Goal: Information Seeking & Learning: Learn about a topic

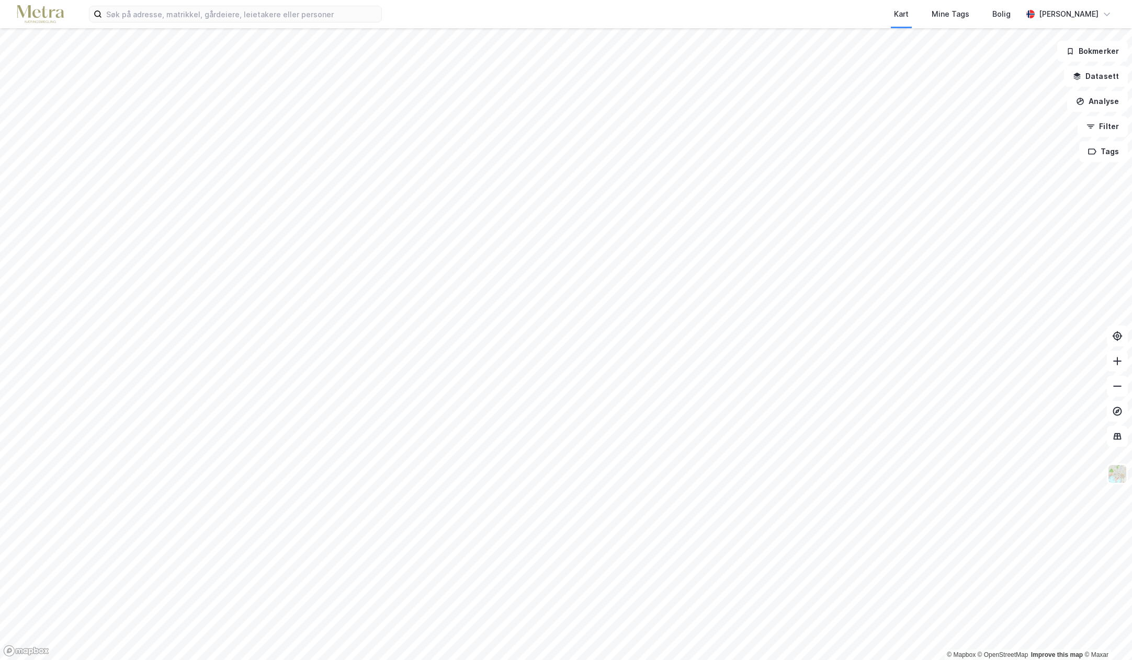
click at [1116, 5] on div "Kart Mine Tags Bolig [PERSON_NAME]" at bounding box center [566, 14] width 1132 height 28
drag, startPoint x: 1128, startPoint y: 3, endPoint x: 1118, endPoint y: 2, distance: 10.0
click at [1118, 2] on div "Kart Mine Tags Bolig [PERSON_NAME]" at bounding box center [566, 14] width 1132 height 28
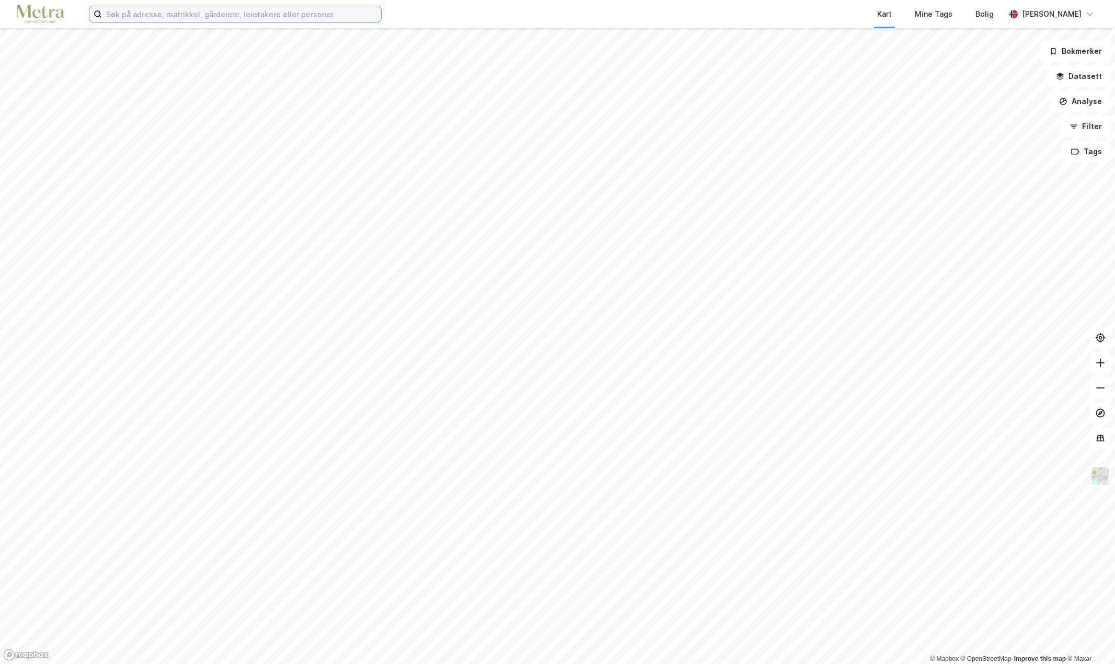
click at [326, 13] on input at bounding box center [241, 14] width 279 height 16
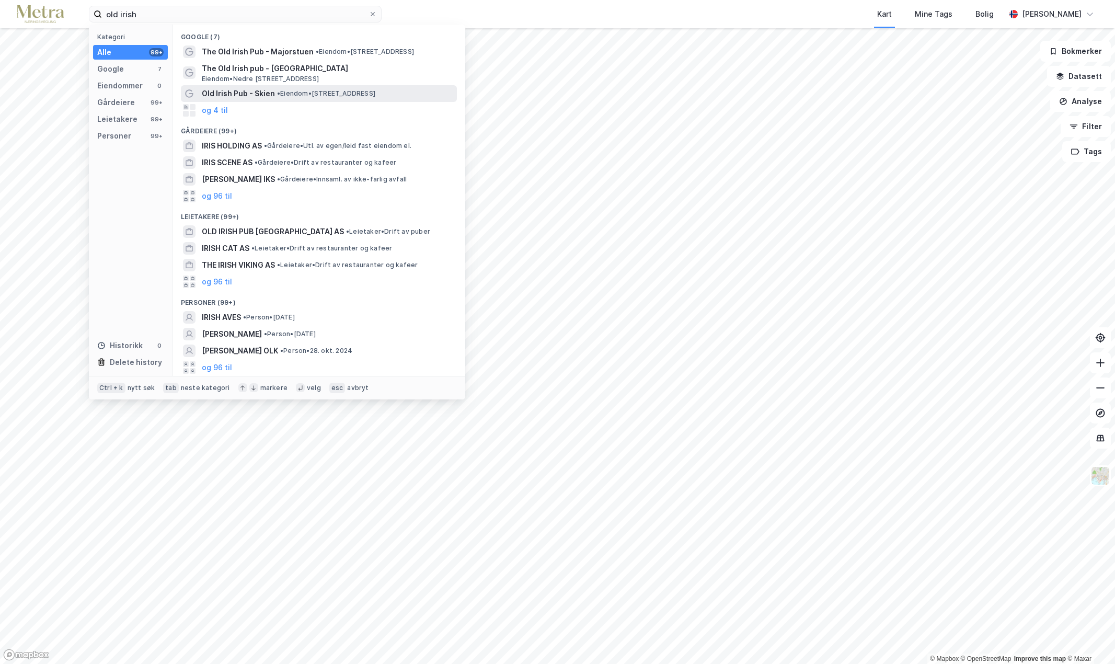
click at [256, 91] on span "Old Irish Pub - Skien" at bounding box center [238, 93] width 73 height 13
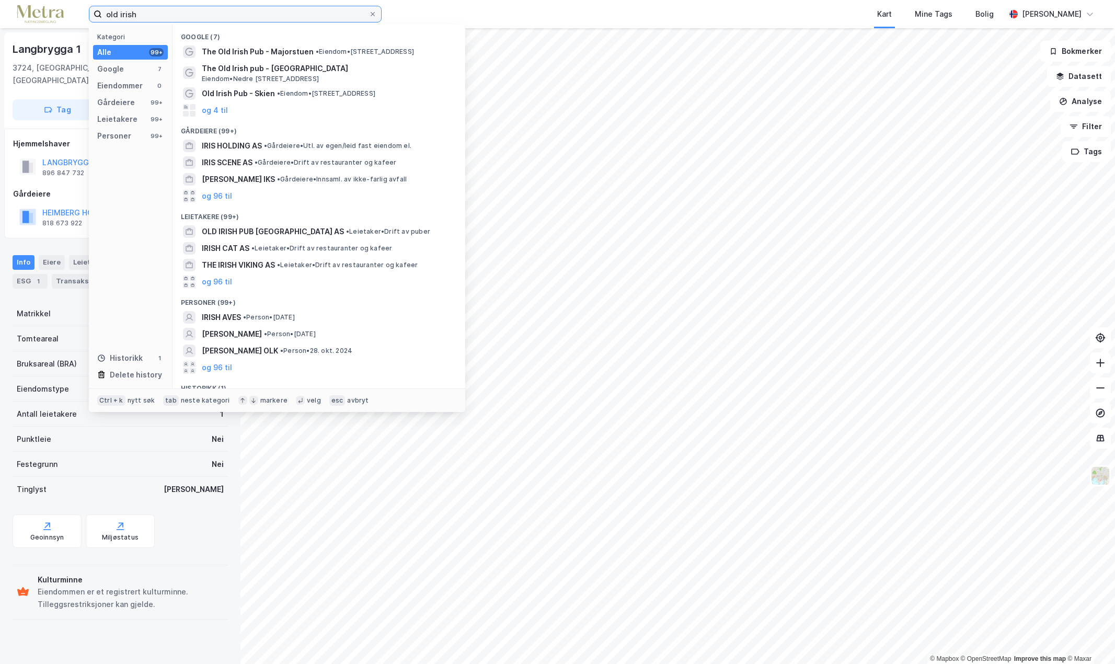
click at [145, 16] on input "old irish" at bounding box center [235, 14] width 267 height 16
click at [225, 108] on button "og 4 til" at bounding box center [215, 110] width 26 height 13
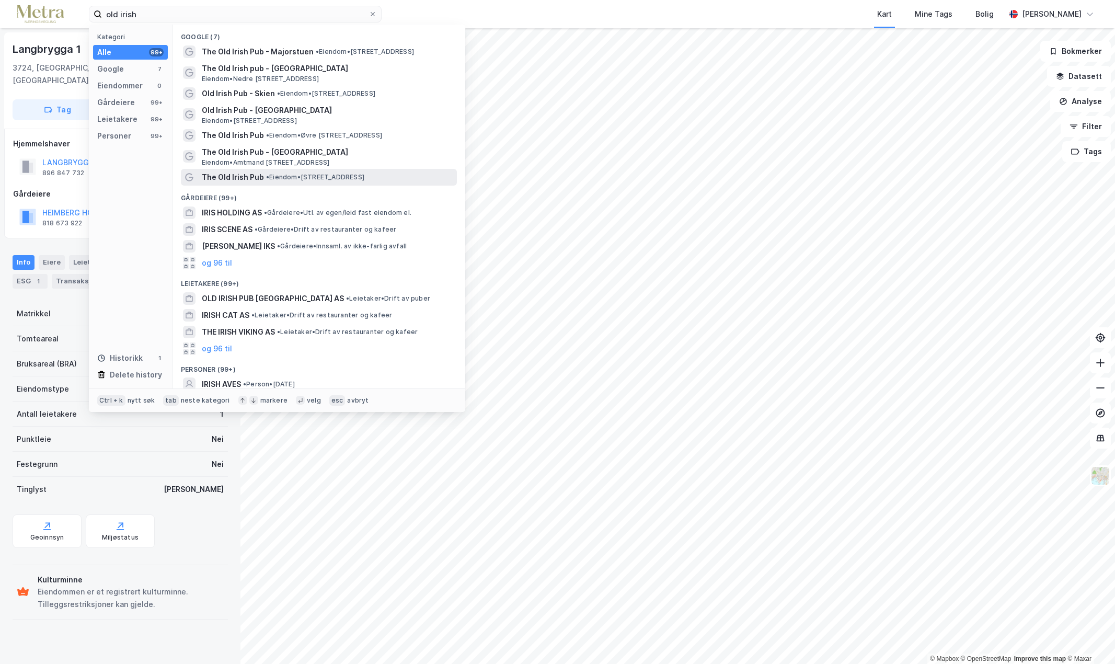
click at [300, 176] on span "• Eiendom • [STREET_ADDRESS]" at bounding box center [315, 177] width 98 height 8
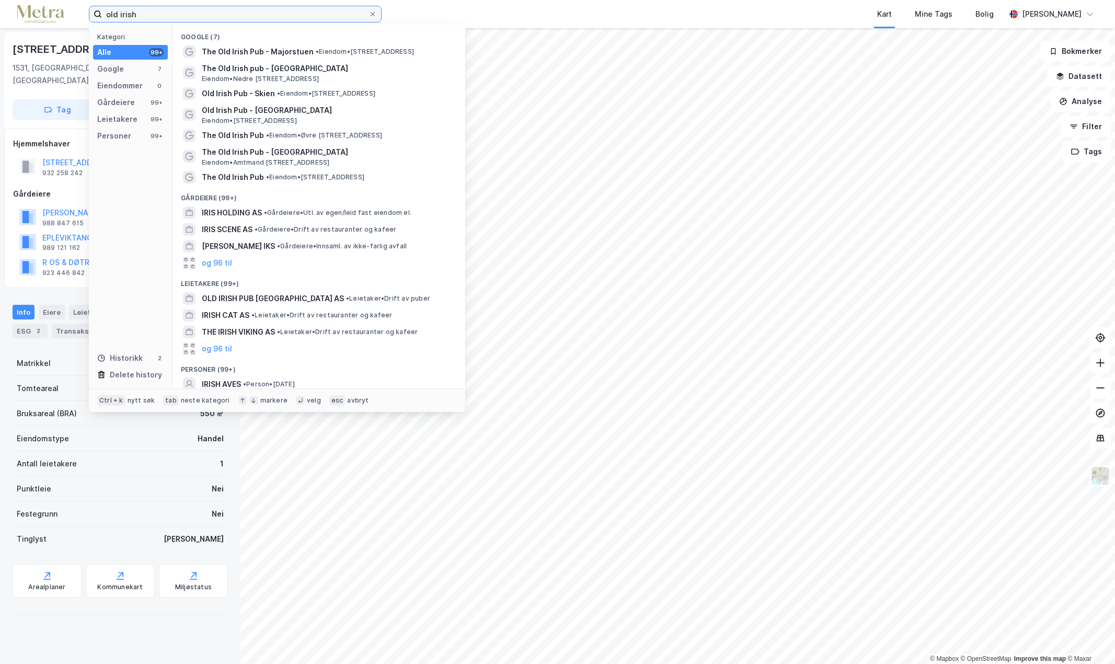
click at [231, 18] on input "old irish" at bounding box center [235, 14] width 267 height 16
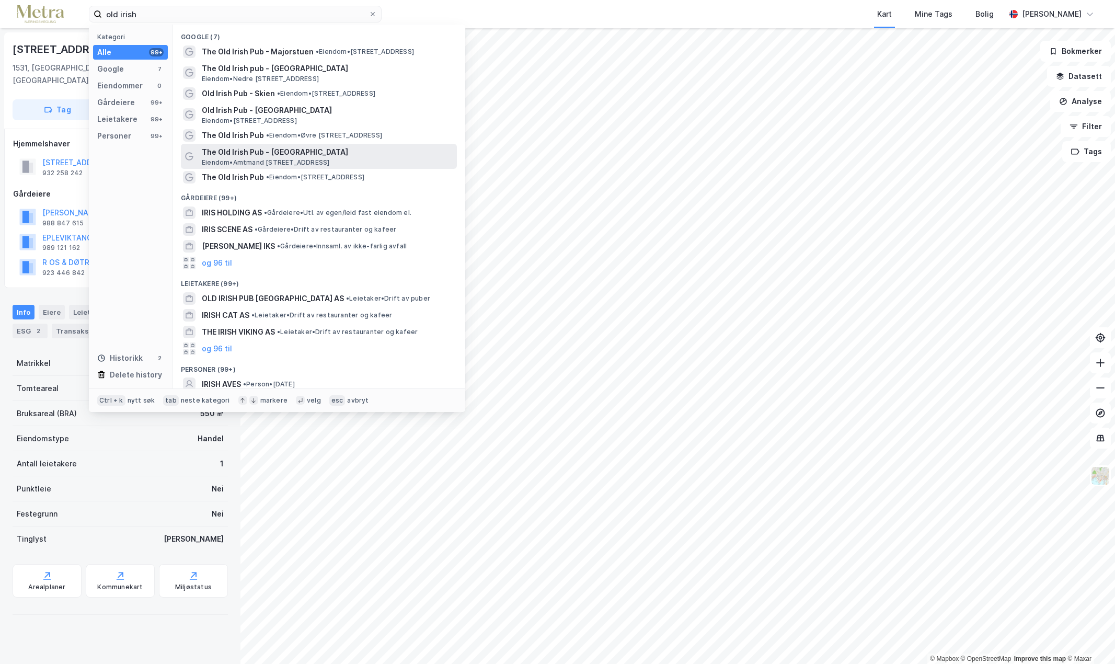
click at [242, 159] on span "Eiendom • Amtmand [STREET_ADDRESS]" at bounding box center [266, 162] width 128 height 8
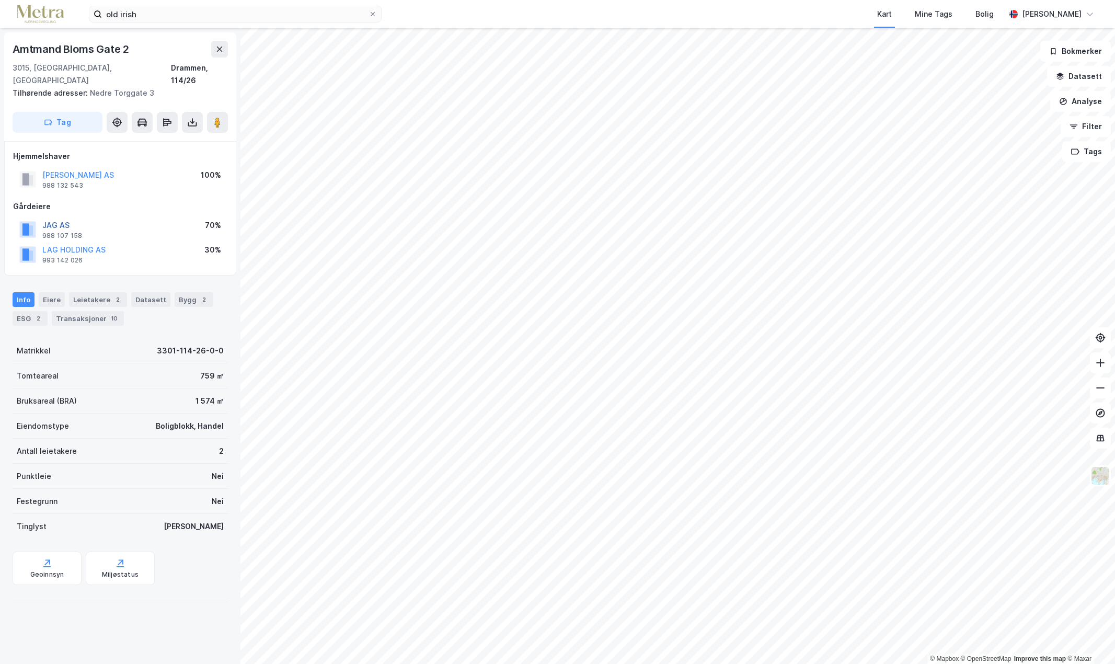
click at [0, 0] on button "JAG AS" at bounding box center [0, 0] width 0 height 0
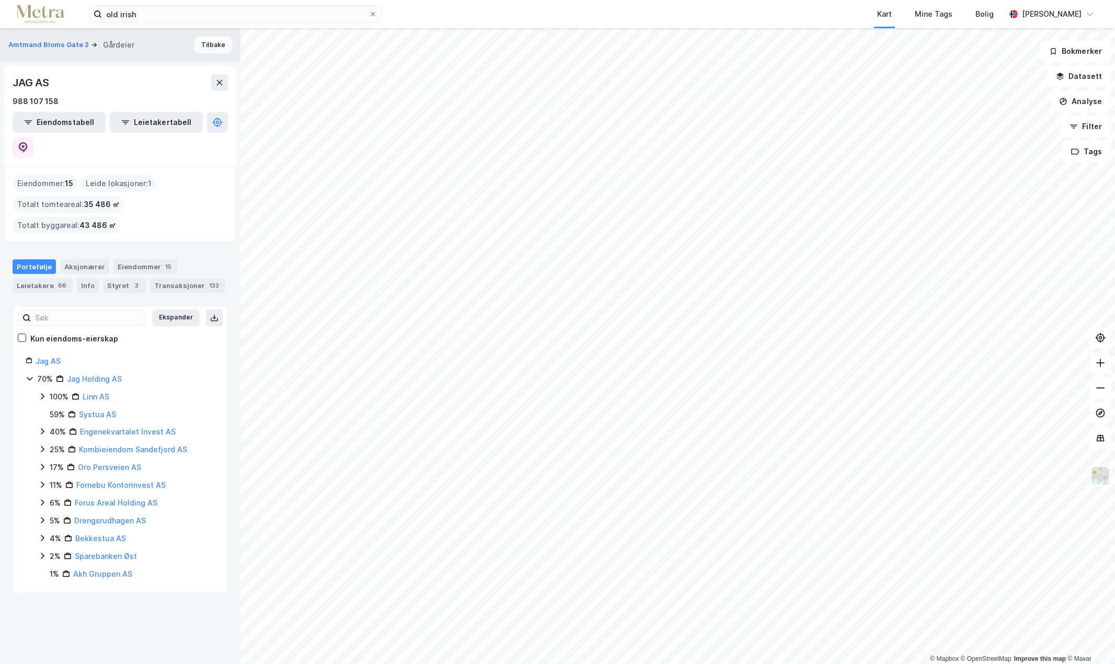
click at [198, 47] on button "Tilbake" at bounding box center [214, 45] width 38 height 17
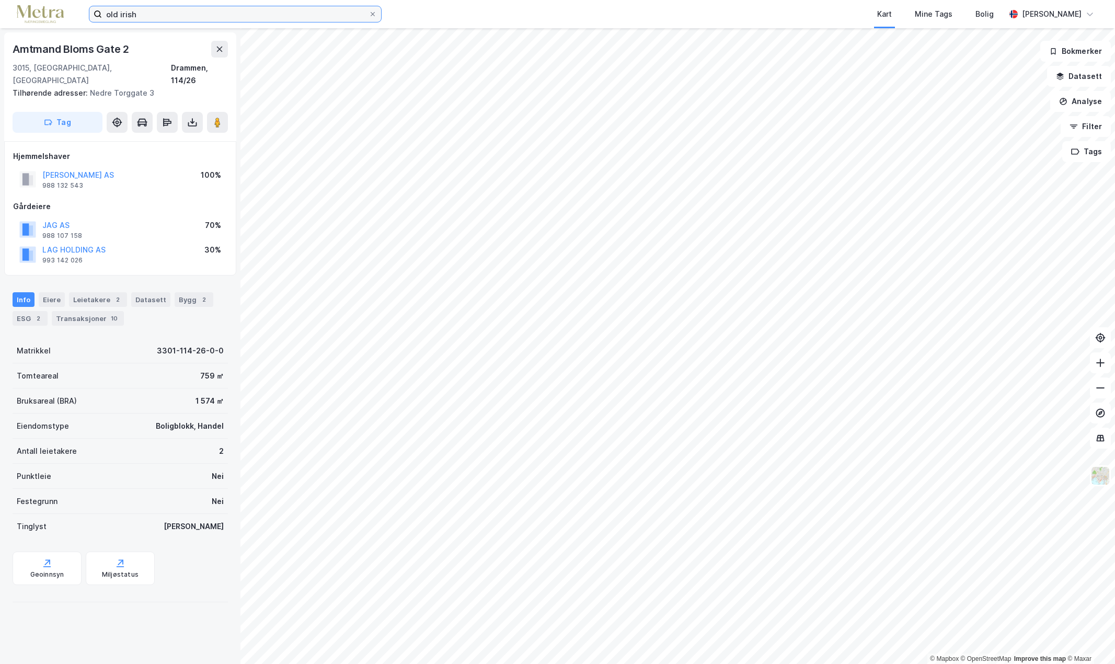
click at [207, 17] on input "old irish" at bounding box center [235, 14] width 267 height 16
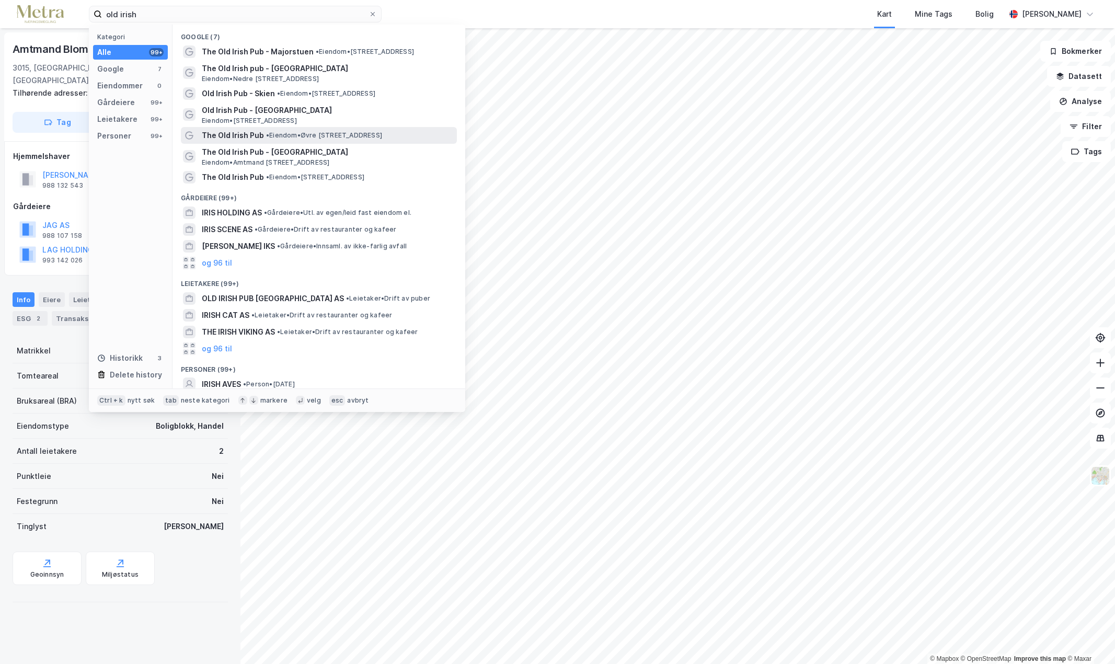
click at [230, 134] on span "The Old Irish Pub" at bounding box center [233, 135] width 62 height 13
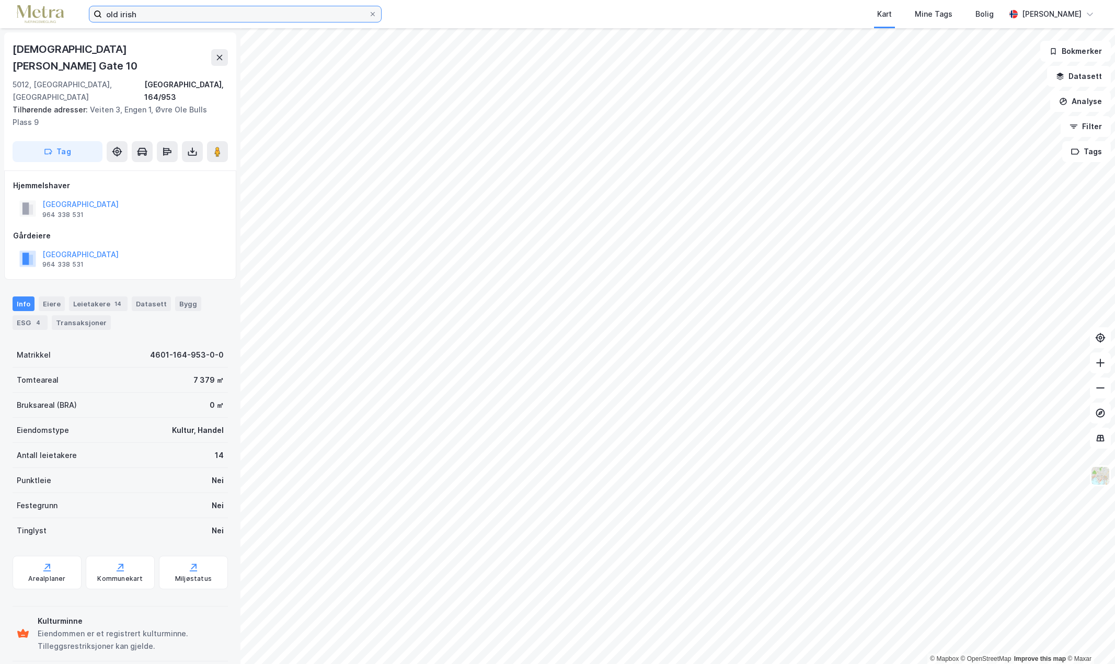
click at [201, 20] on input "old irish" at bounding box center [235, 14] width 267 height 16
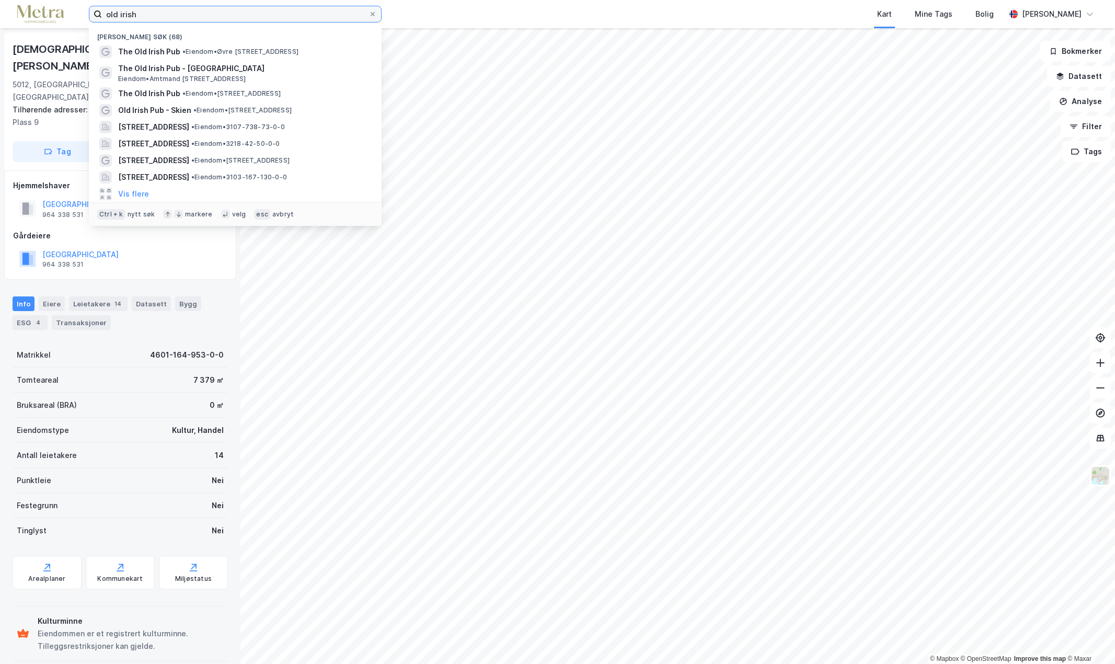
click at [131, 14] on input "old irish" at bounding box center [235, 14] width 267 height 16
click at [271, 14] on input "old irish" at bounding box center [235, 14] width 267 height 16
click at [69, 30] on div "[PERSON_NAME] [STREET_ADDRESS], 164/953 Tilhørende adresser: Veiten 3, [GEOGRAP…" at bounding box center [120, 346] width 241 height 636
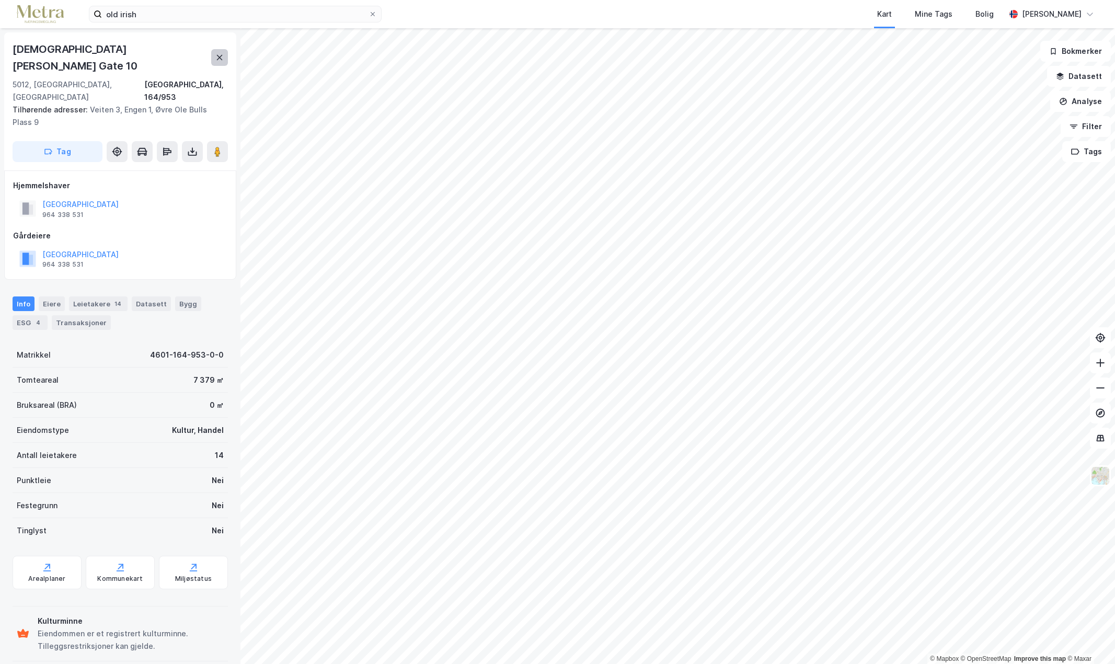
click at [220, 53] on icon at bounding box center [219, 57] width 8 height 8
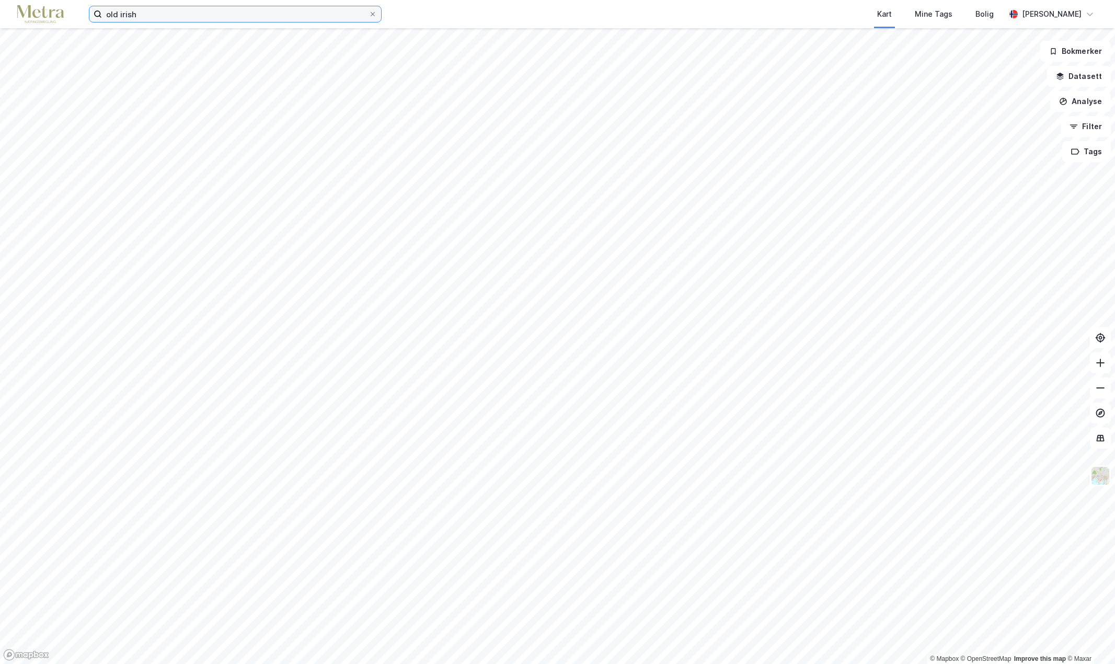
click at [184, 15] on input "old irish" at bounding box center [235, 14] width 267 height 16
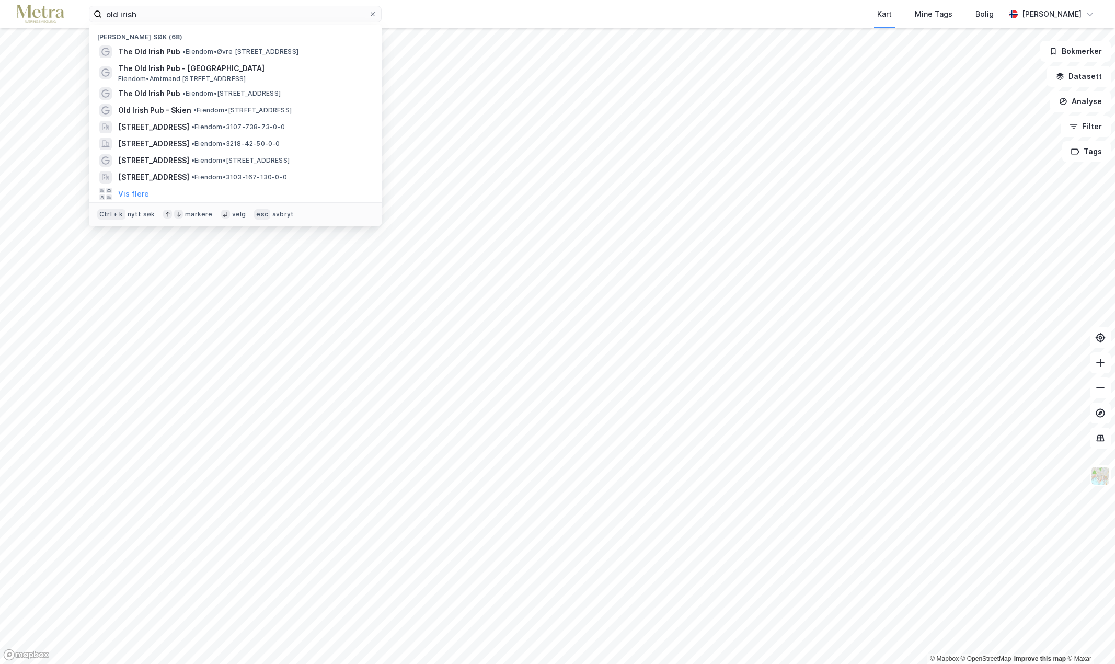
click at [134, 36] on div "[PERSON_NAME] søk (68)" at bounding box center [235, 34] width 293 height 19
click at [133, 190] on button "Vis flere" at bounding box center [133, 194] width 31 height 13
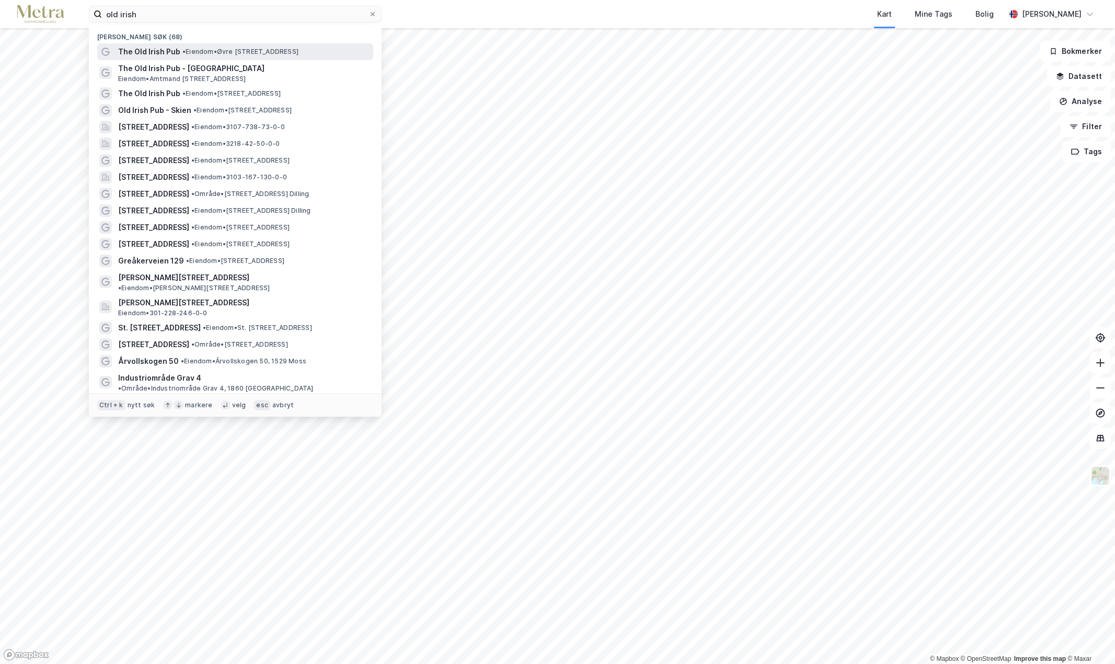
click at [184, 49] on span "•" at bounding box center [183, 52] width 3 height 8
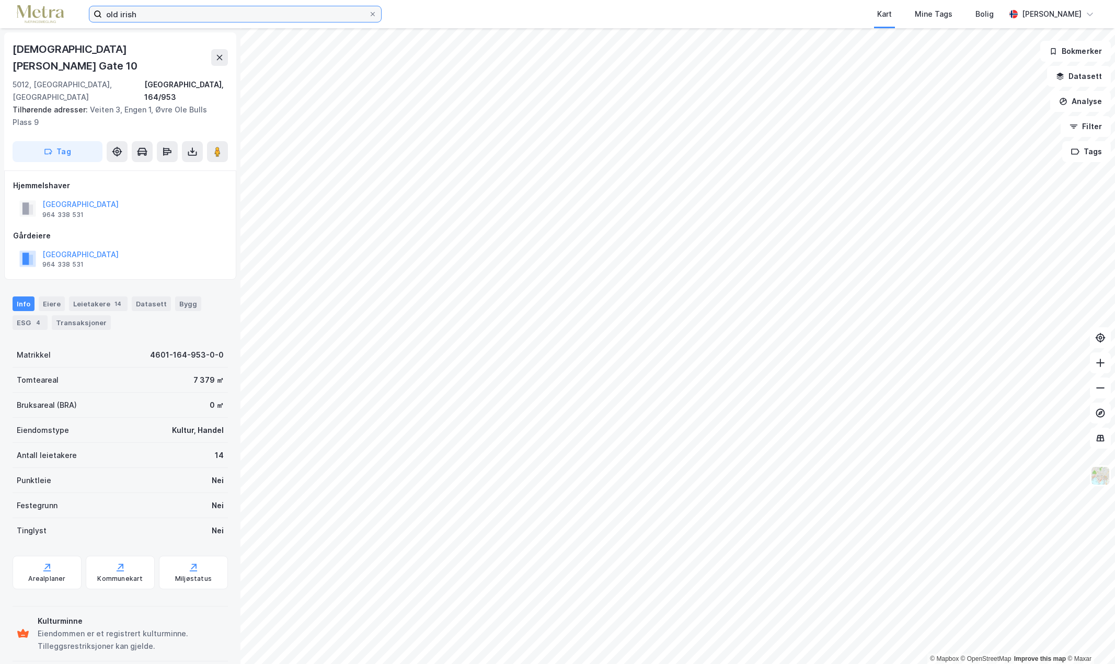
click at [172, 17] on input "old irish" at bounding box center [235, 14] width 267 height 16
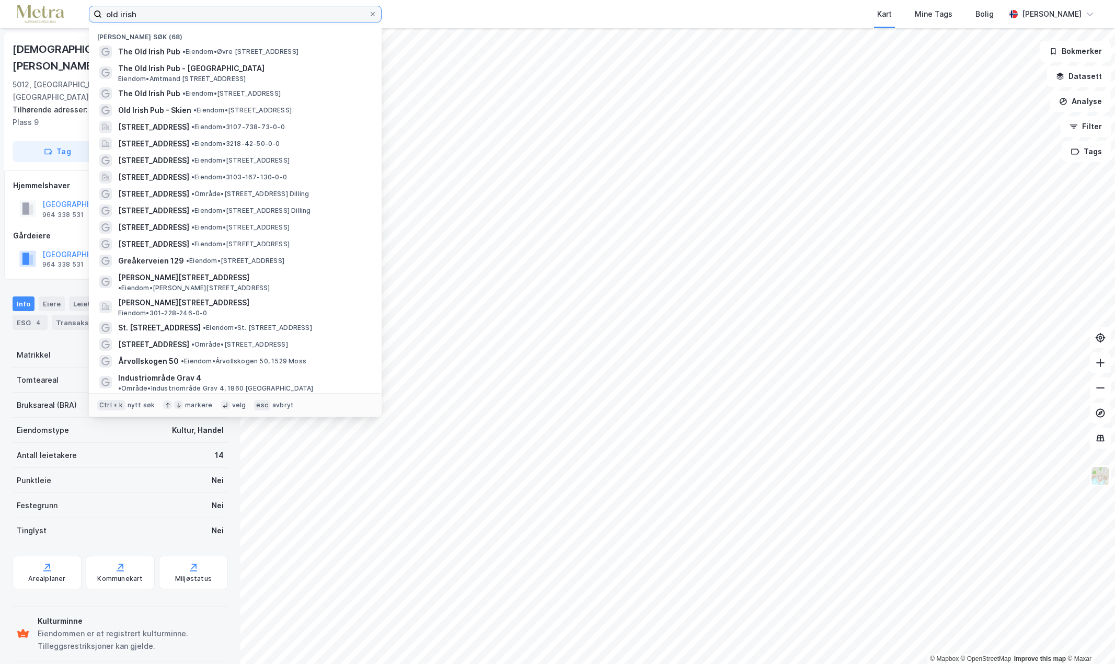
click at [167, 16] on input "old irish" at bounding box center [235, 14] width 267 height 16
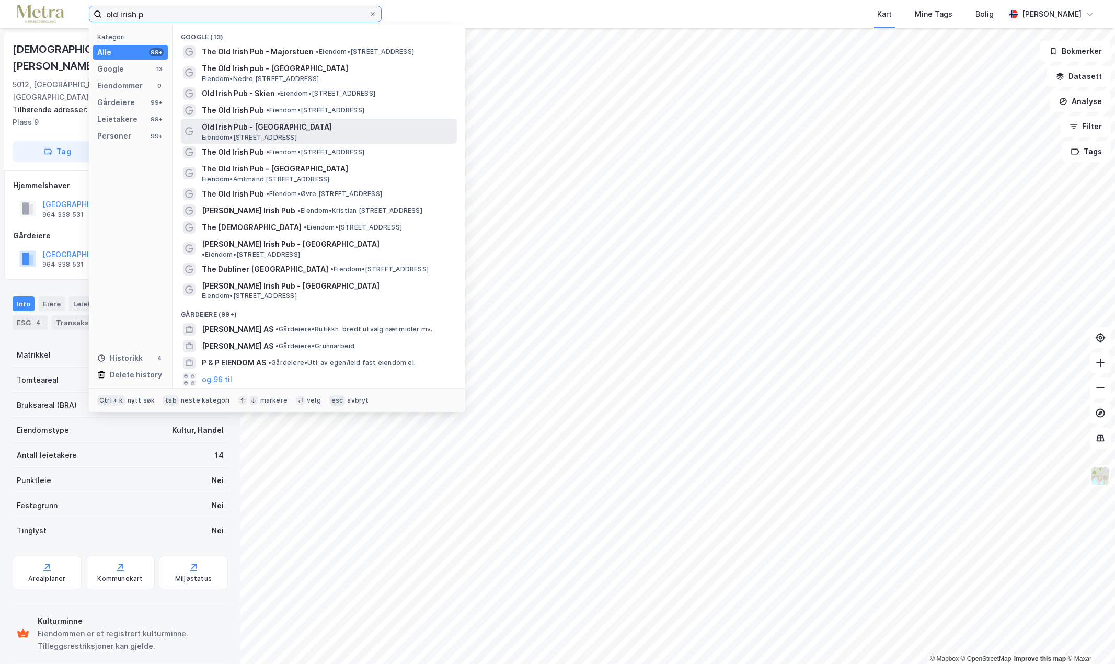
type input "old irish p"
click at [207, 128] on span "Old Irish Pub - [GEOGRAPHIC_DATA]" at bounding box center [327, 127] width 251 height 13
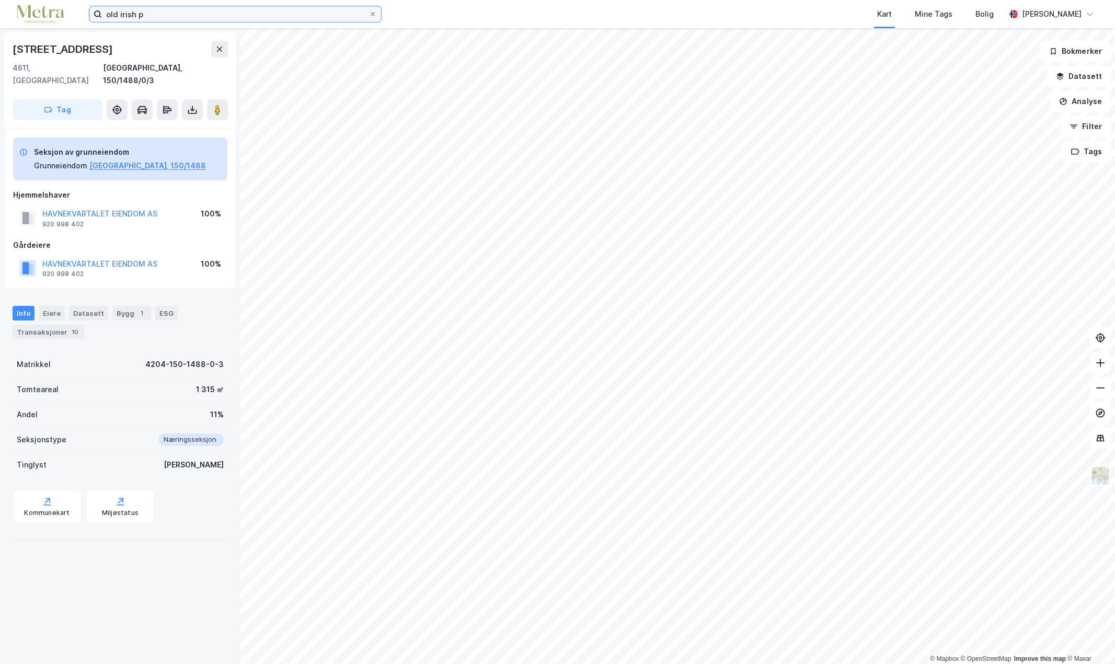
click at [182, 14] on input "old irish p" at bounding box center [235, 14] width 267 height 16
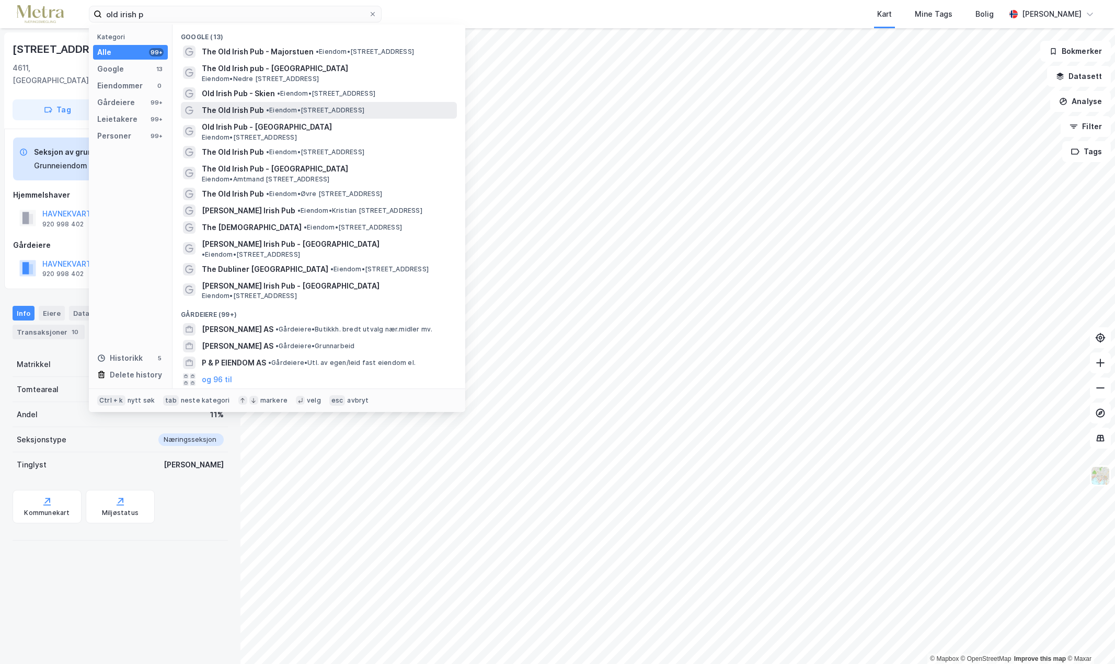
click at [207, 112] on span "The Old Irish Pub" at bounding box center [233, 110] width 62 height 13
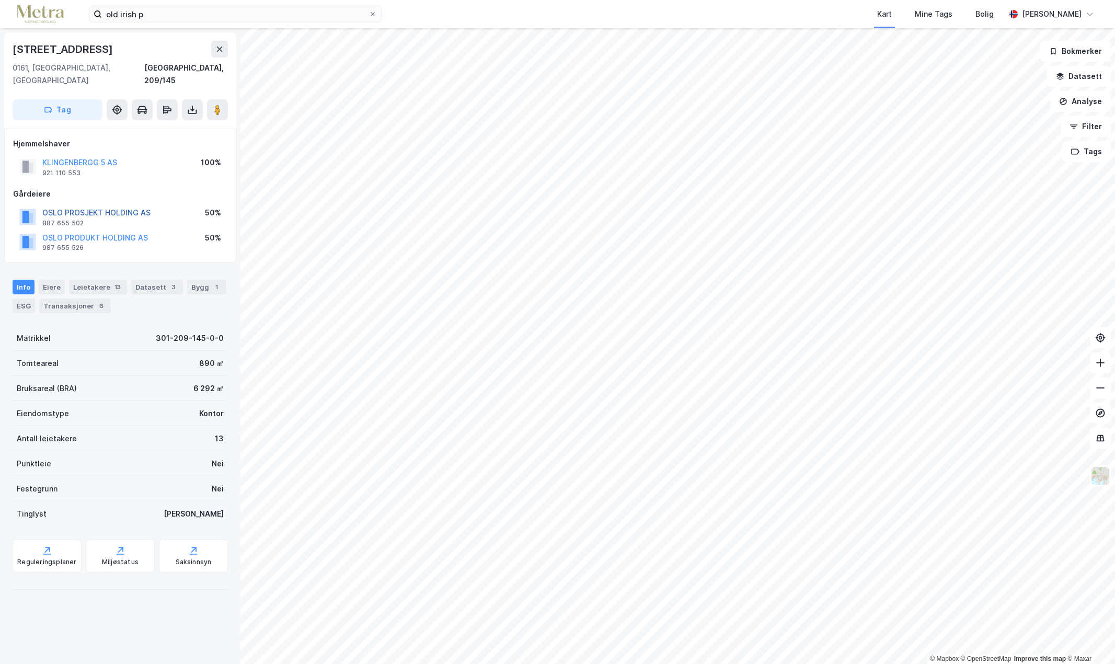
click at [0, 0] on button "OSLO PROSJEKT HOLDING AS" at bounding box center [0, 0] width 0 height 0
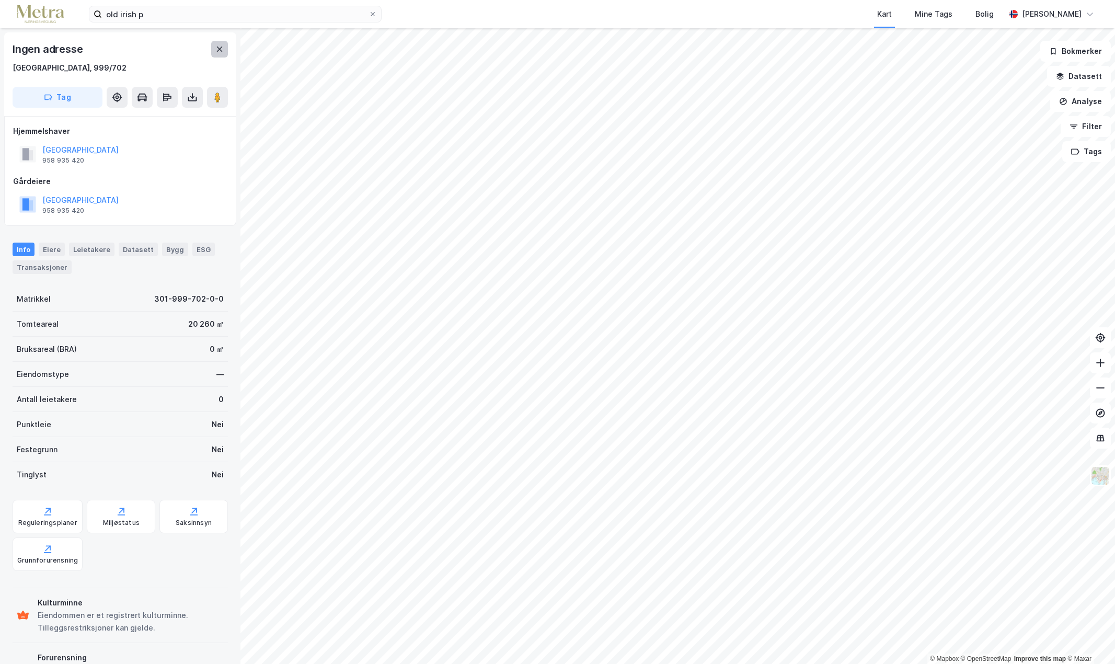
click at [223, 52] on icon at bounding box center [219, 49] width 8 height 8
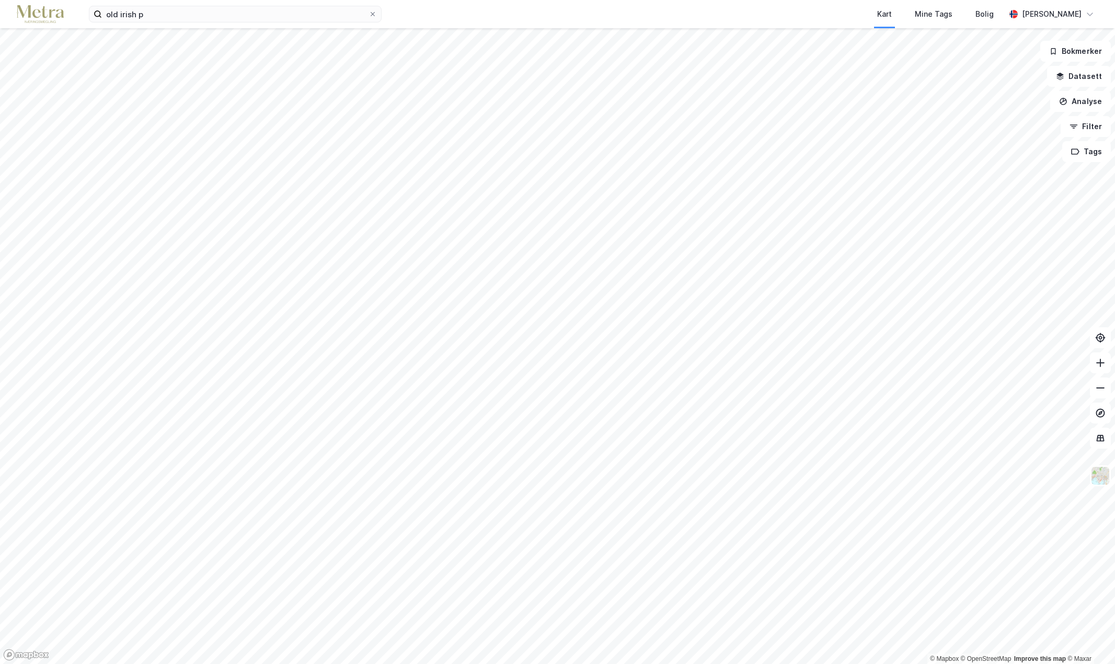
click at [186, 24] on div "old irish p Kart Mine Tags Bolig [PERSON_NAME]" at bounding box center [557, 14] width 1115 height 28
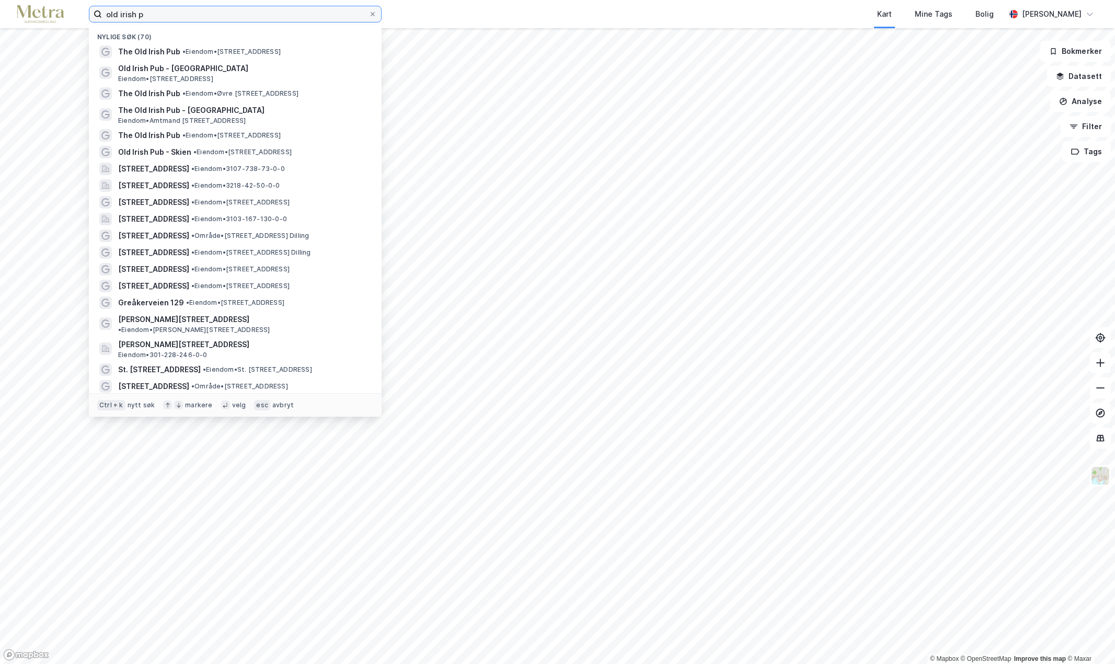
click at [186, 13] on input "old irish p" at bounding box center [235, 14] width 267 height 16
click at [178, 51] on span "The Old Irish Pub" at bounding box center [149, 51] width 62 height 13
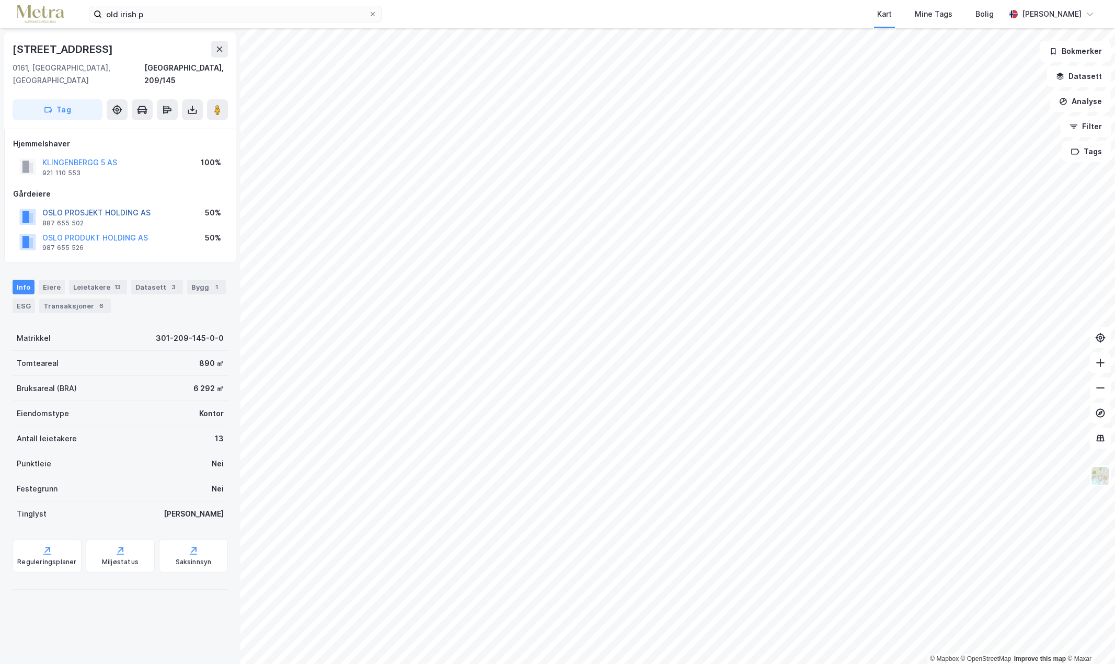
click at [0, 0] on button "OSLO PROSJEKT HOLDING AS" at bounding box center [0, 0] width 0 height 0
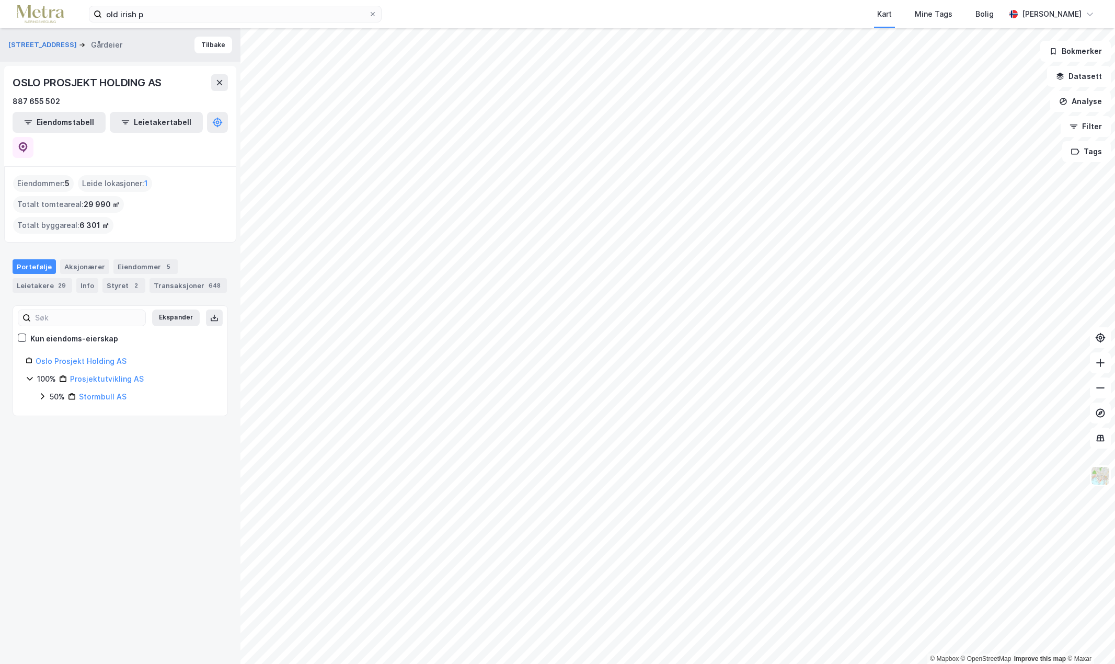
click at [42, 392] on icon at bounding box center [42, 396] width 8 height 8
click at [33, 374] on icon at bounding box center [30, 378] width 8 height 8
click at [77, 259] on div "Aksjonærer" at bounding box center [84, 266] width 49 height 15
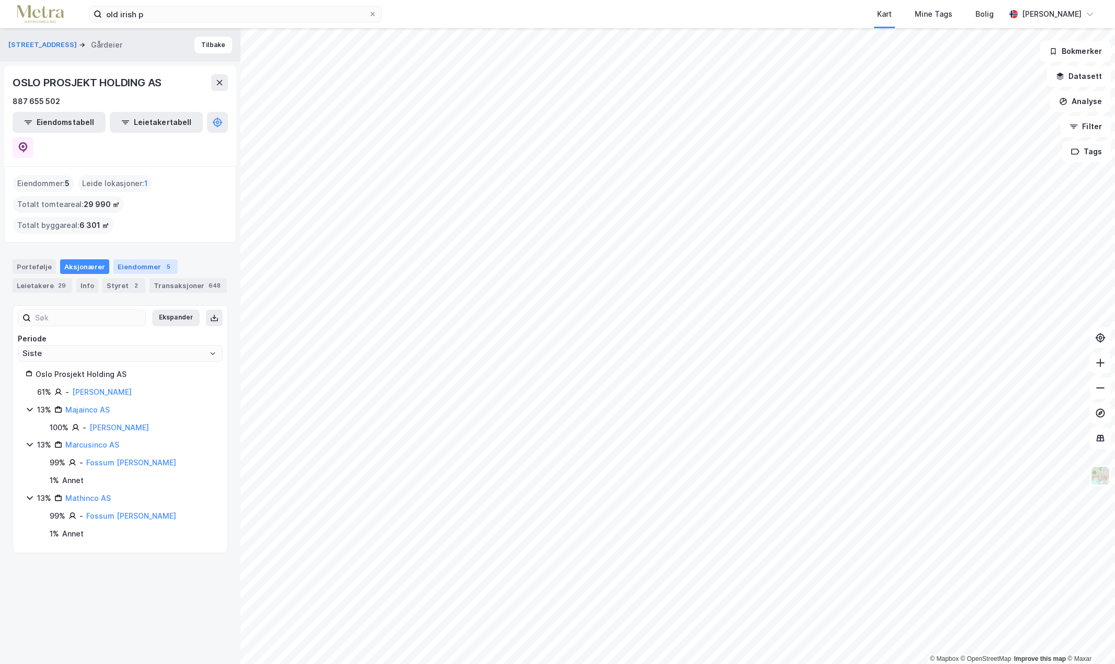
click at [138, 259] on div "Eiendommer 5" at bounding box center [145, 266] width 64 height 15
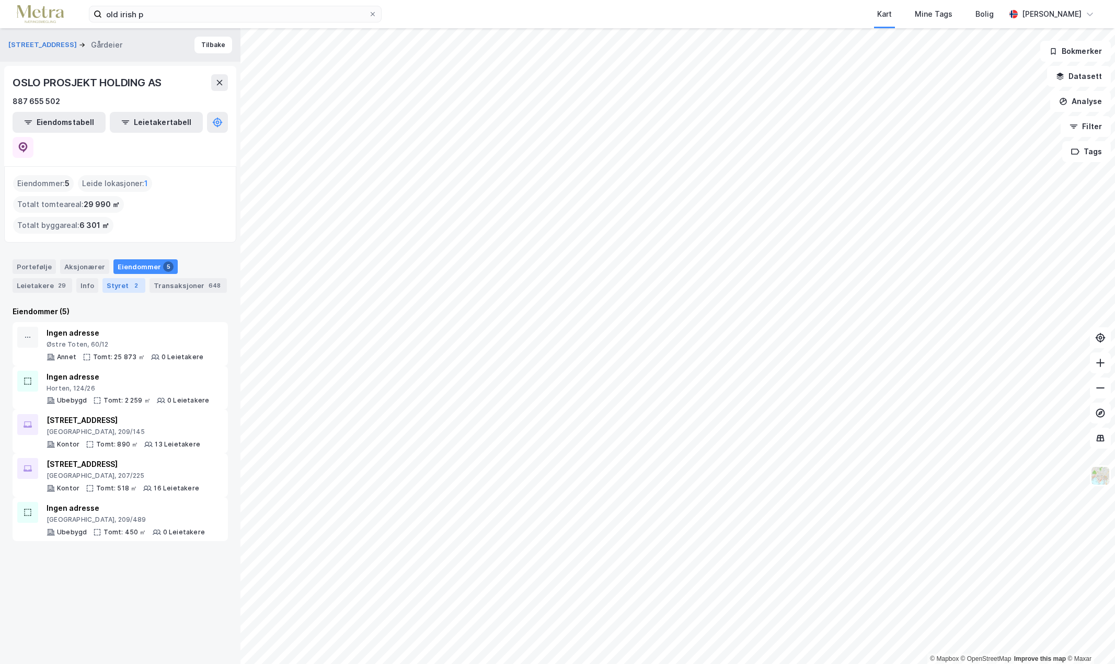
click at [117, 278] on div "Styret 2" at bounding box center [123, 285] width 43 height 15
click at [209, 47] on button "Tilbake" at bounding box center [214, 45] width 38 height 17
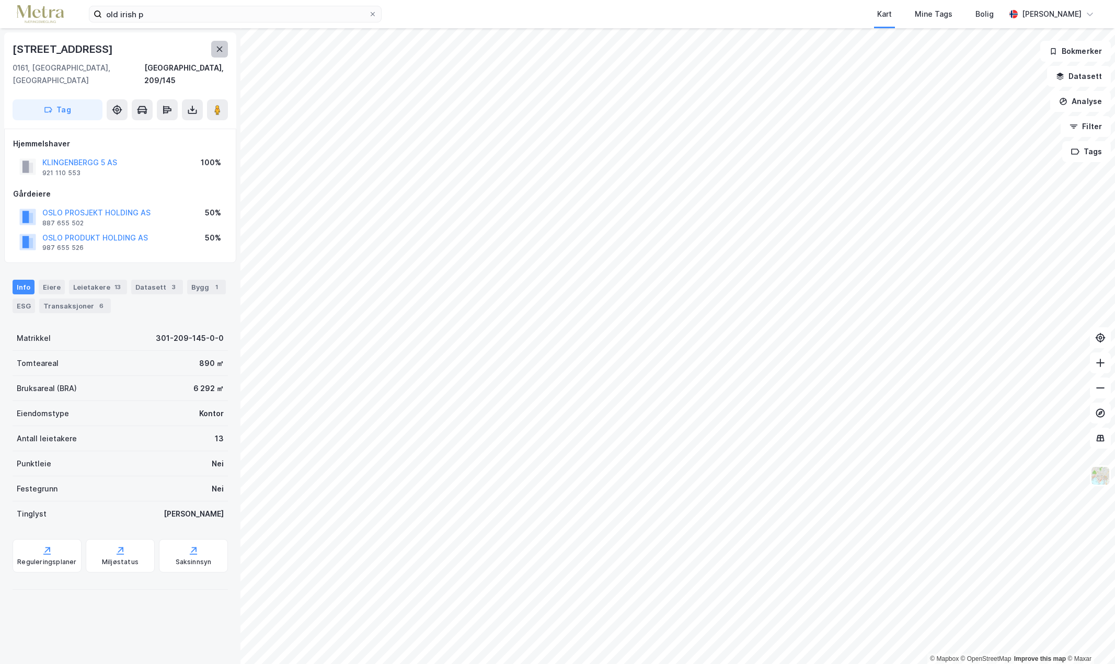
click at [212, 53] on button at bounding box center [219, 49] width 17 height 17
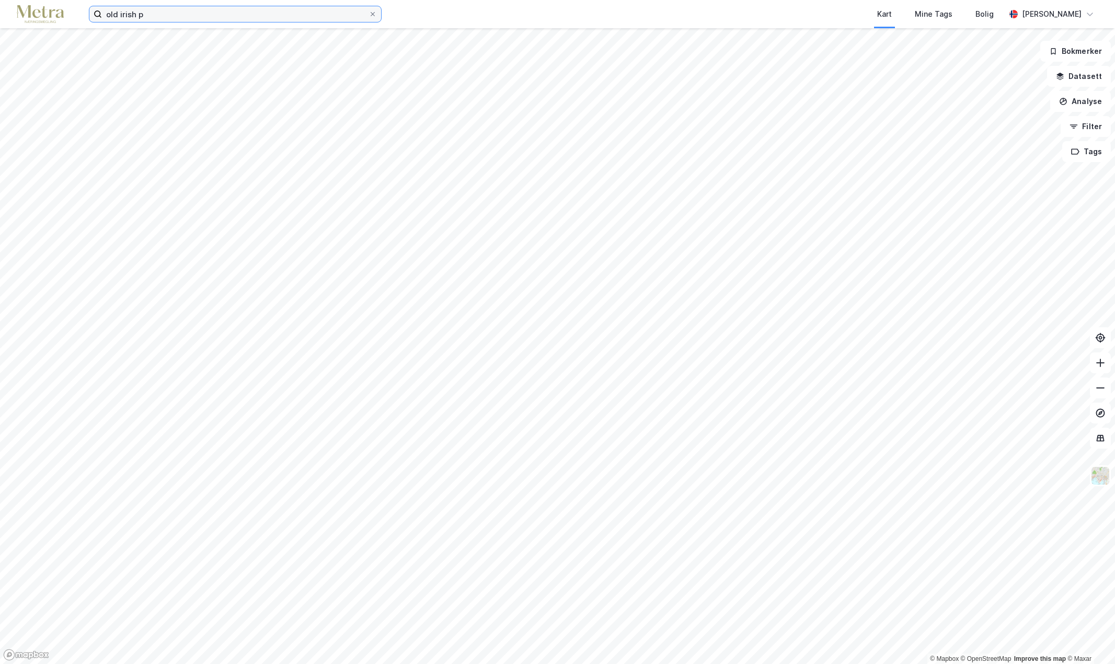
click at [152, 16] on input "old irish p" at bounding box center [235, 14] width 267 height 16
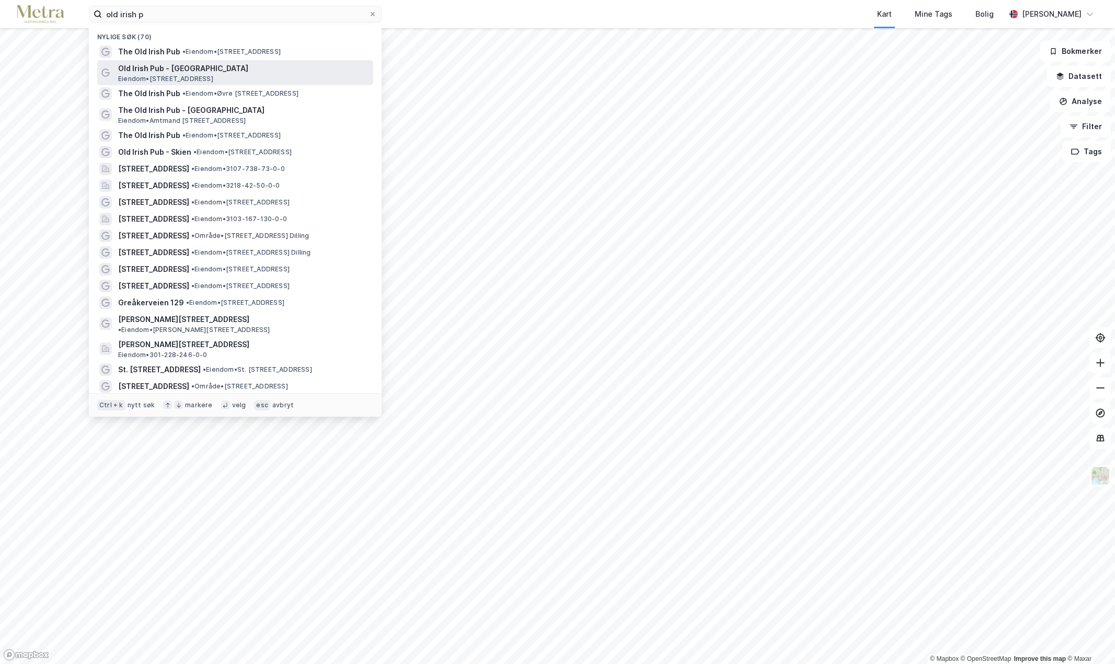
click at [153, 66] on span "Old Irish Pub - [GEOGRAPHIC_DATA]" at bounding box center [243, 68] width 251 height 13
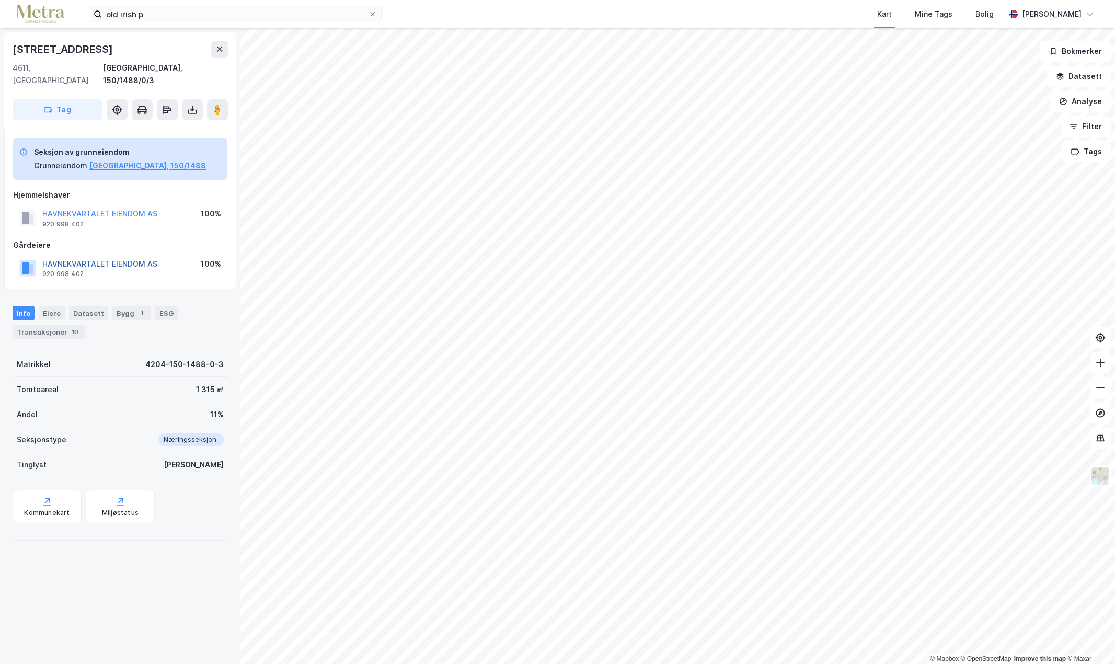
click at [0, 0] on button "HAVNEKVARTALET EIENDOM AS" at bounding box center [0, 0] width 0 height 0
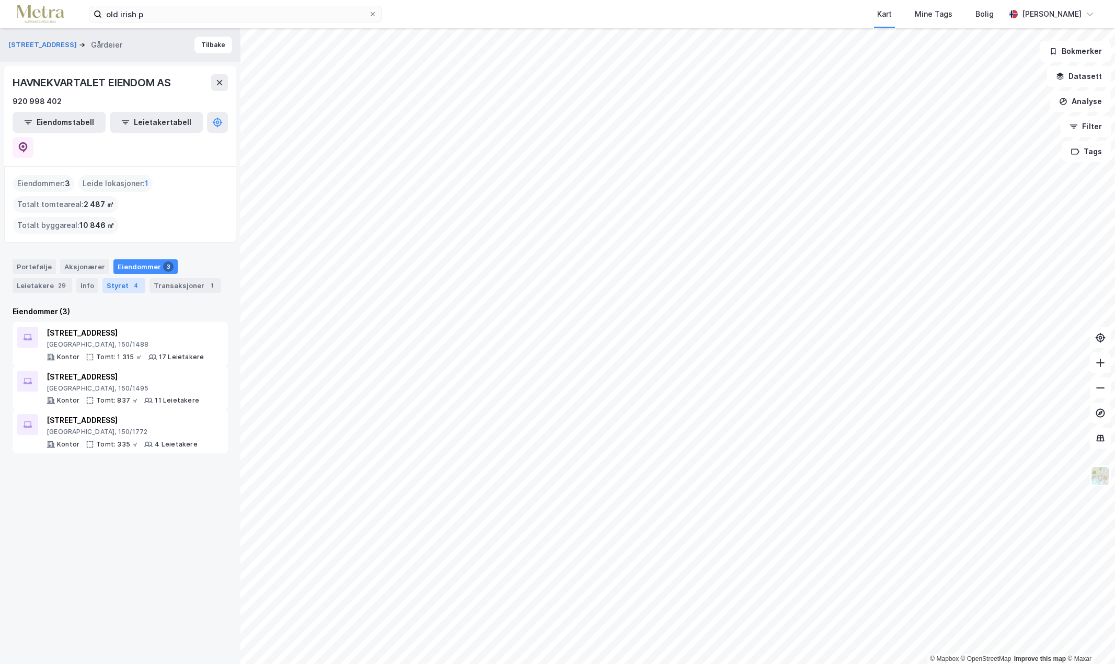
click at [108, 278] on div "Styret 4" at bounding box center [123, 285] width 43 height 15
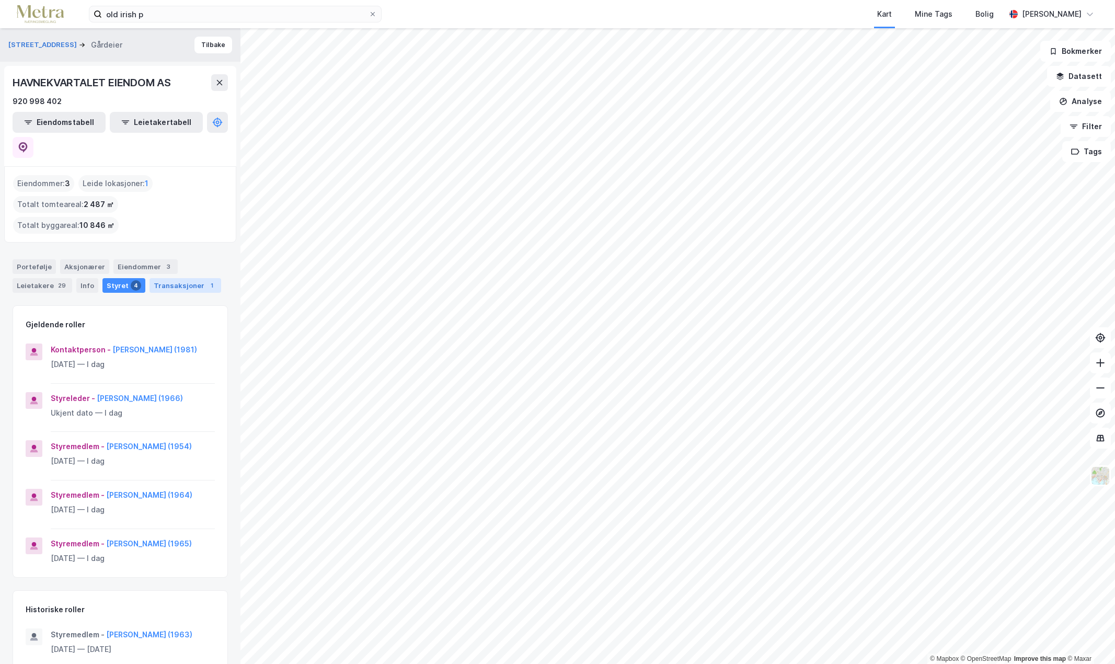
click at [150, 278] on div "Transaksjoner 1" at bounding box center [186, 285] width 72 height 15
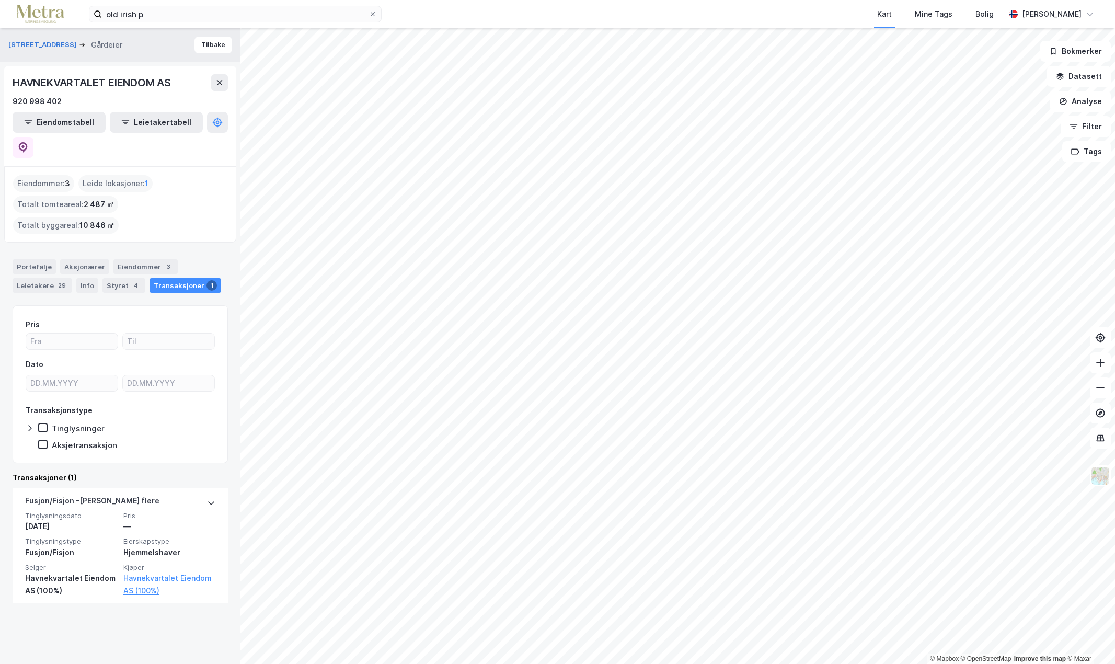
click at [150, 258] on div "Portefølje Aksjonærer Eiendommer 3 Leietakere 29 Info Styret 4 Transaksjoner 1 …" at bounding box center [120, 425] width 215 height 357
click at [209, 45] on button "Tilbake" at bounding box center [214, 45] width 38 height 17
